Goal: Find specific page/section: Find specific page/section

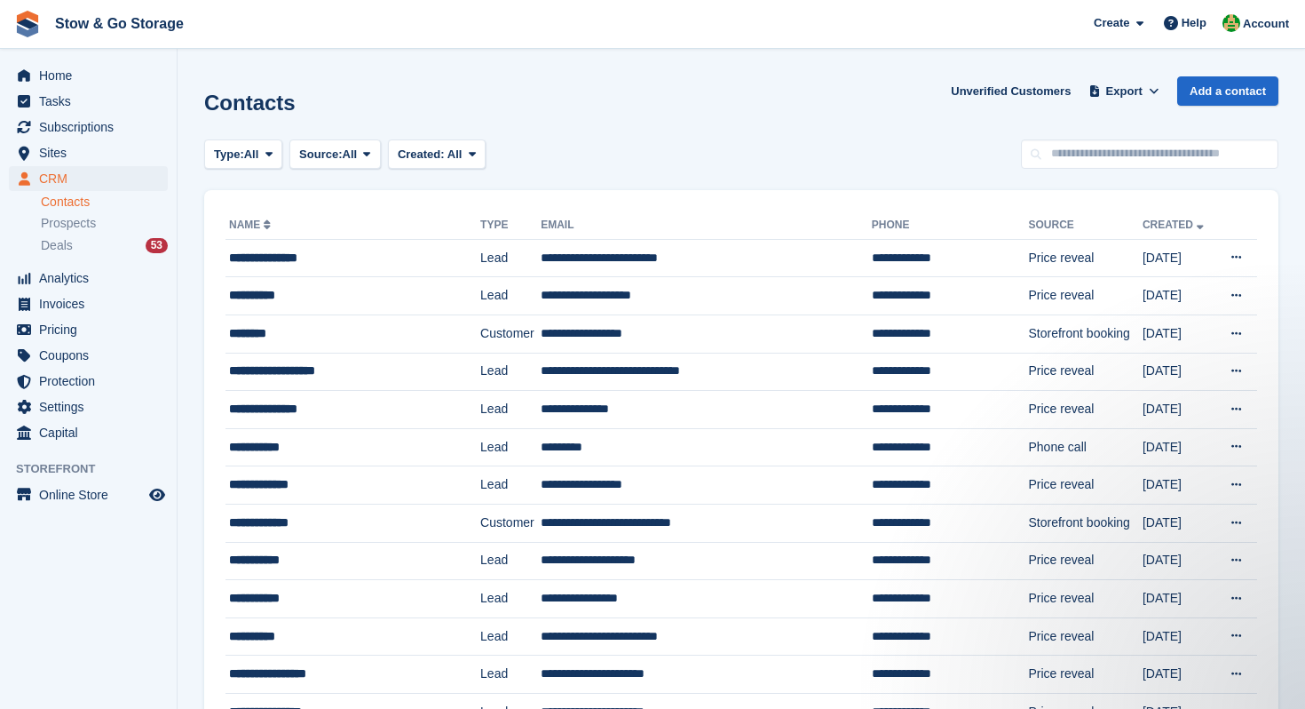
click at [84, 204] on link "Contacts" at bounding box center [104, 202] width 127 height 17
click at [91, 136] on span "Subscriptions" at bounding box center [92, 127] width 107 height 25
